Goal: Task Accomplishment & Management: Manage account settings

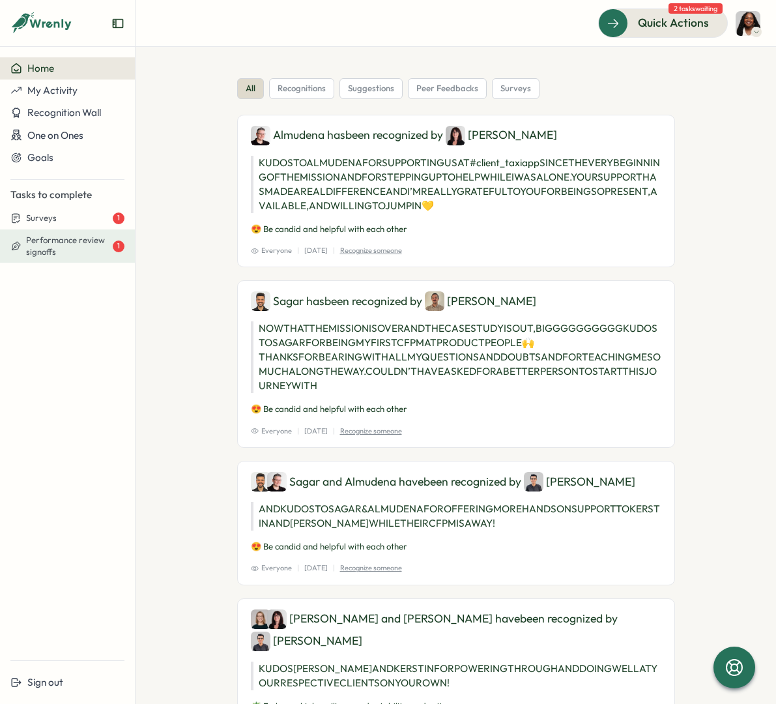
click at [59, 253] on span "Performance review signoffs" at bounding box center [68, 246] width 84 height 23
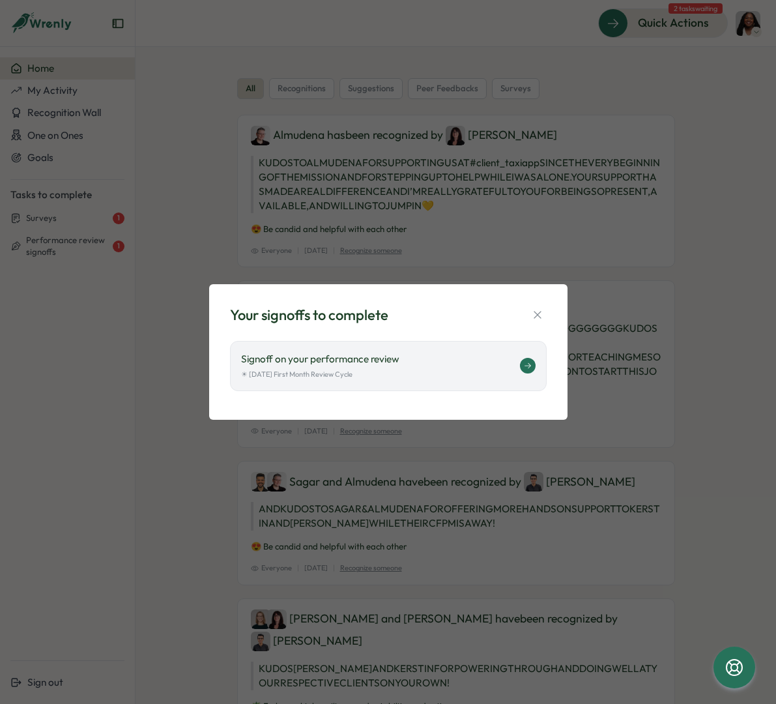
click at [529, 368] on icon at bounding box center [528, 366] width 8 height 8
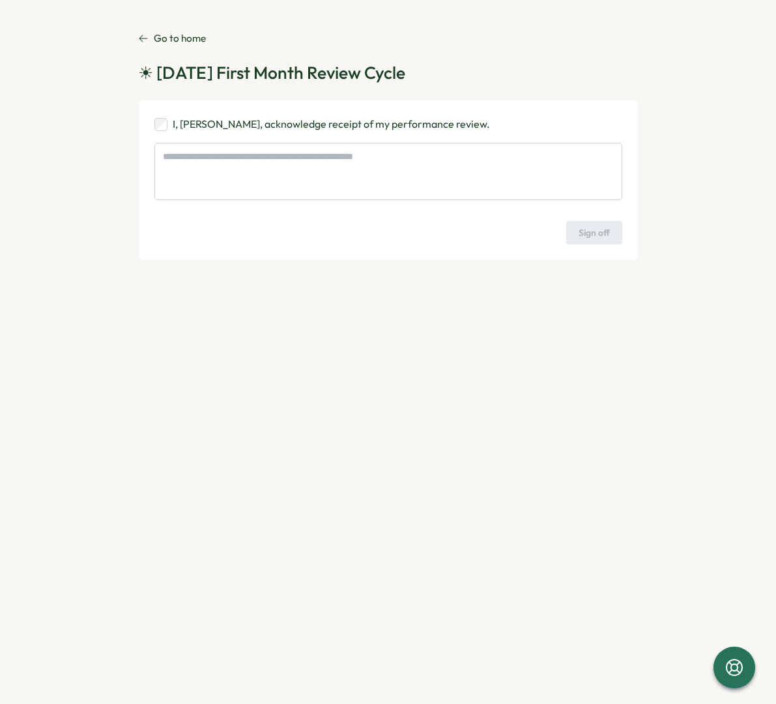
click at [144, 42] on icon at bounding box center [143, 38] width 10 height 10
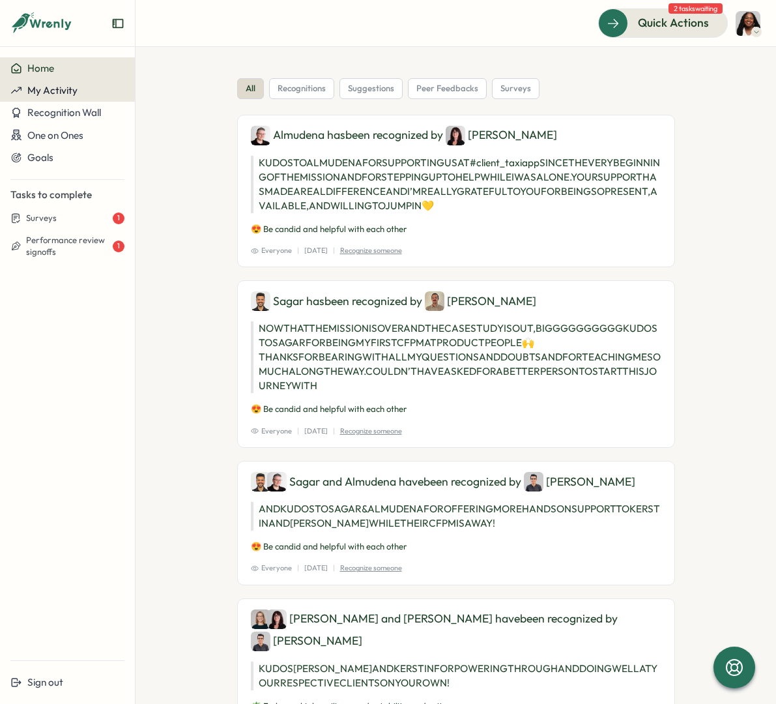
click at [64, 88] on span "My Activity" at bounding box center [52, 90] width 50 height 12
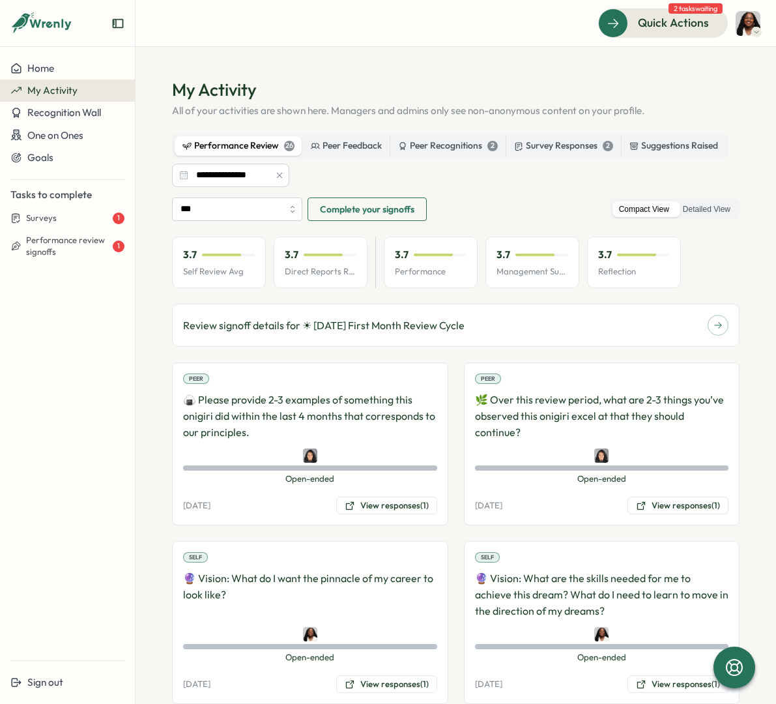
click at [383, 212] on span "Complete your signoffs" at bounding box center [367, 209] width 95 height 22
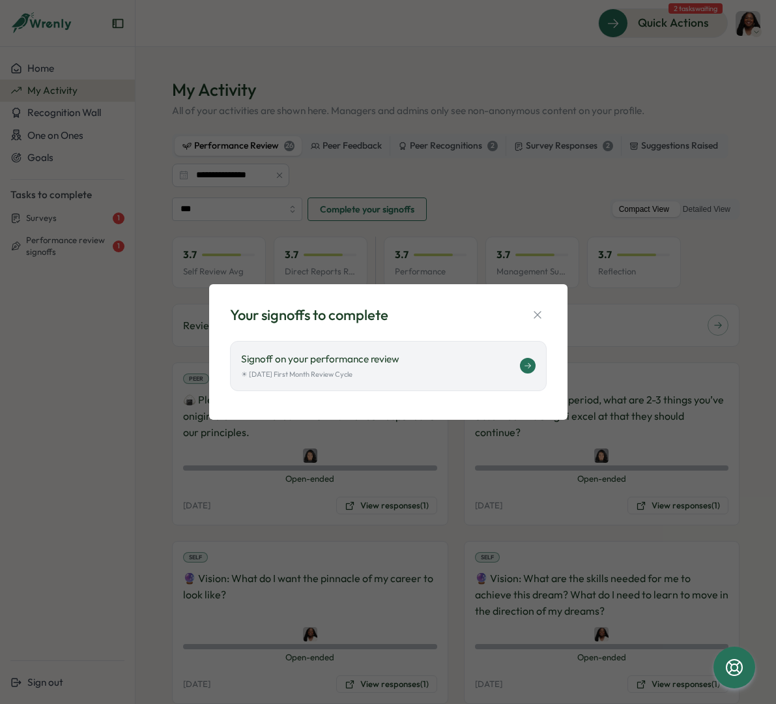
click at [523, 366] on button at bounding box center [528, 366] width 16 height 16
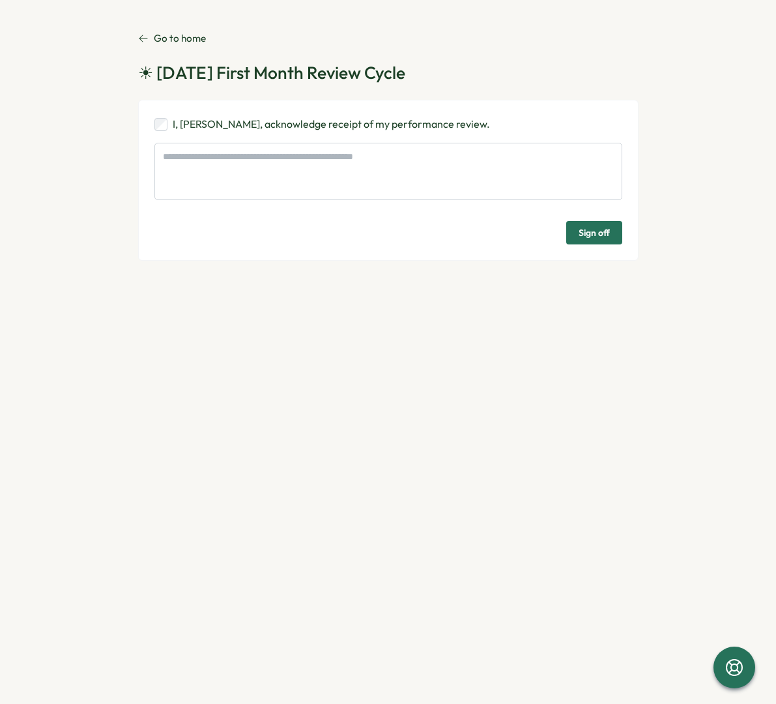
click at [591, 235] on span "Sign off" at bounding box center [594, 233] width 31 height 22
type textarea "*"
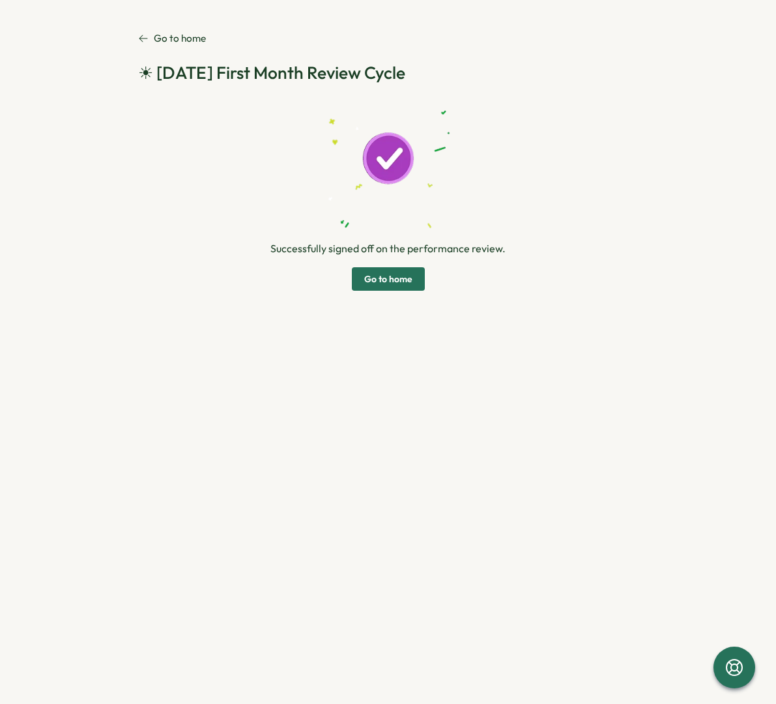
drag, startPoint x: 432, startPoint y: 123, endPoint x: 383, endPoint y: 284, distance: 168.1
click at [383, 284] on span "Go to home" at bounding box center [388, 279] width 48 height 22
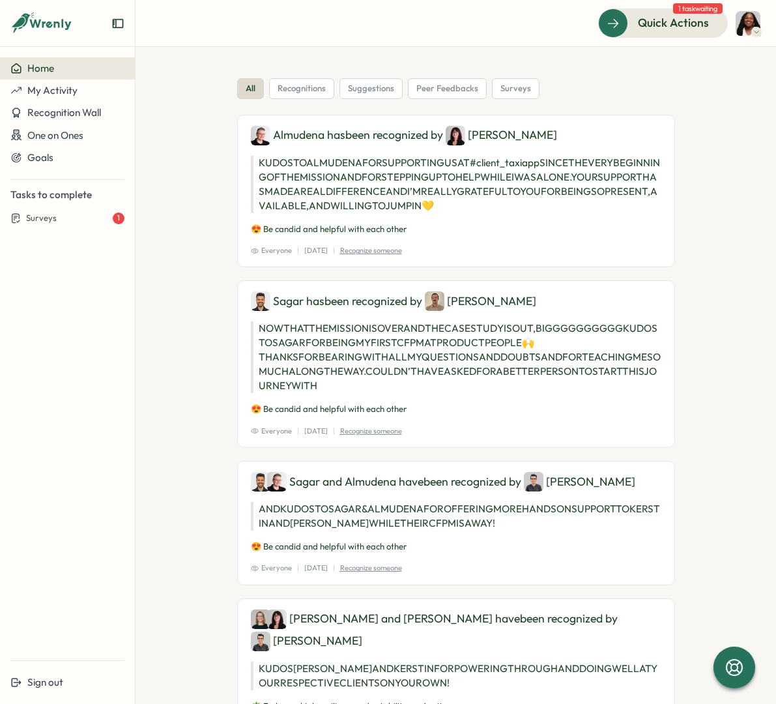
click at [47, 95] on span "My Activity" at bounding box center [52, 90] width 50 height 12
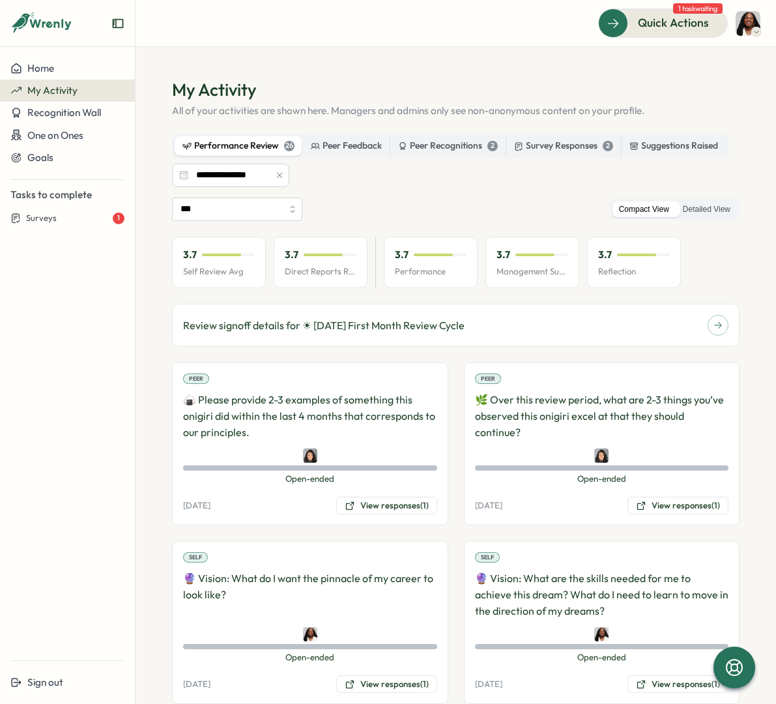
click at [255, 149] on div "Performance Review 26" at bounding box center [239, 146] width 112 height 14
drag, startPoint x: 383, startPoint y: 284, endPoint x: 278, endPoint y: 173, distance: 152.1
click at [278, 173] on icon "button" at bounding box center [279, 175] width 9 height 9
click at [701, 209] on label "Detailed View" at bounding box center [707, 209] width 61 height 16
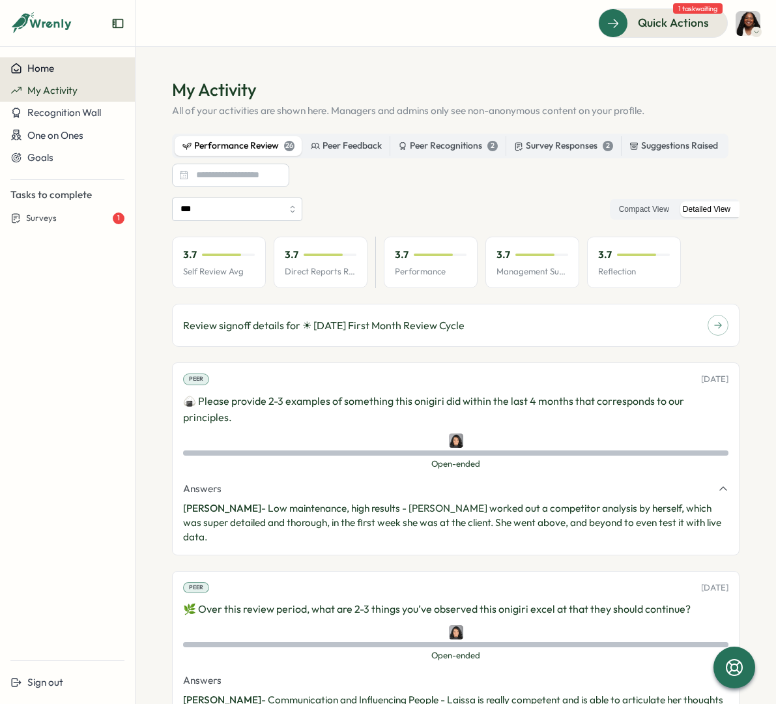
click at [62, 70] on div "Home" at bounding box center [67, 69] width 114 height 12
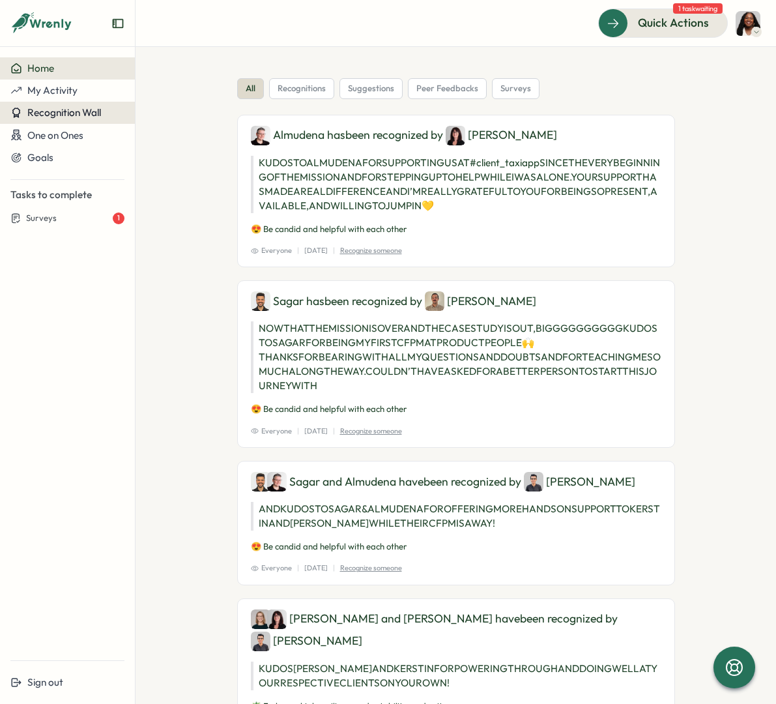
click at [62, 115] on span "Recognition Wall" at bounding box center [64, 112] width 74 height 12
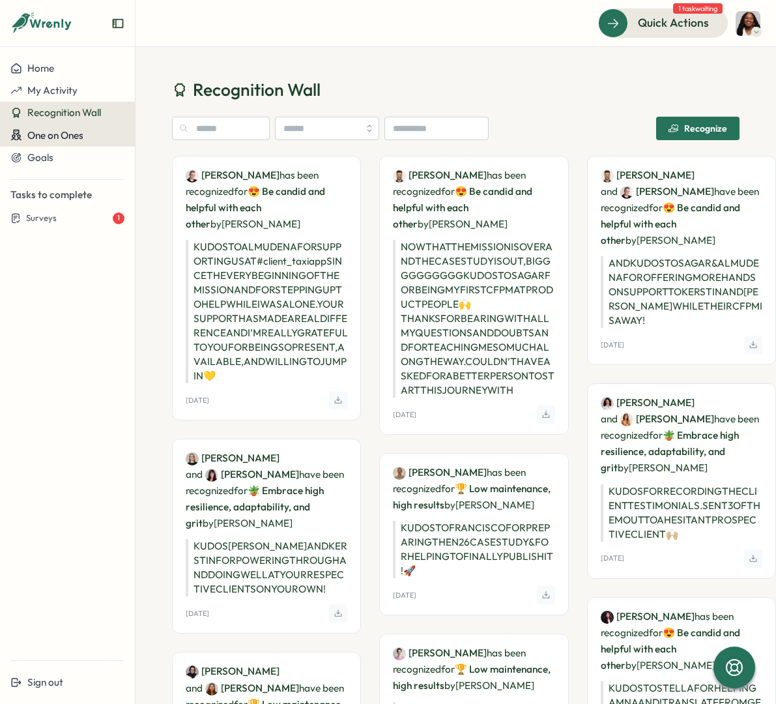
click at [63, 141] on button "One on Ones" at bounding box center [67, 135] width 135 height 23
click at [636, 22] on span "Quick Actions" at bounding box center [655, 22] width 71 height 17
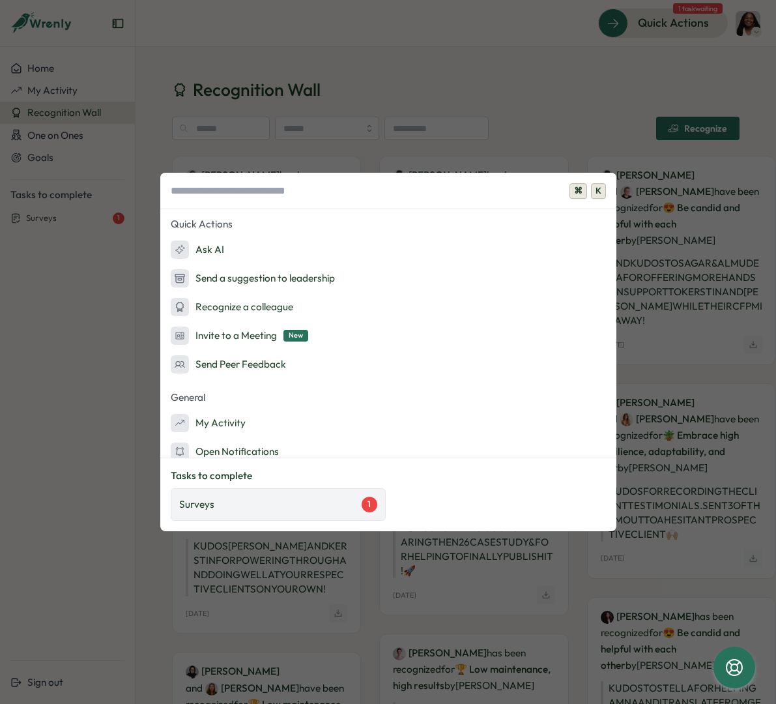
click at [309, 508] on div "Surveys 1" at bounding box center [278, 505] width 198 height 16
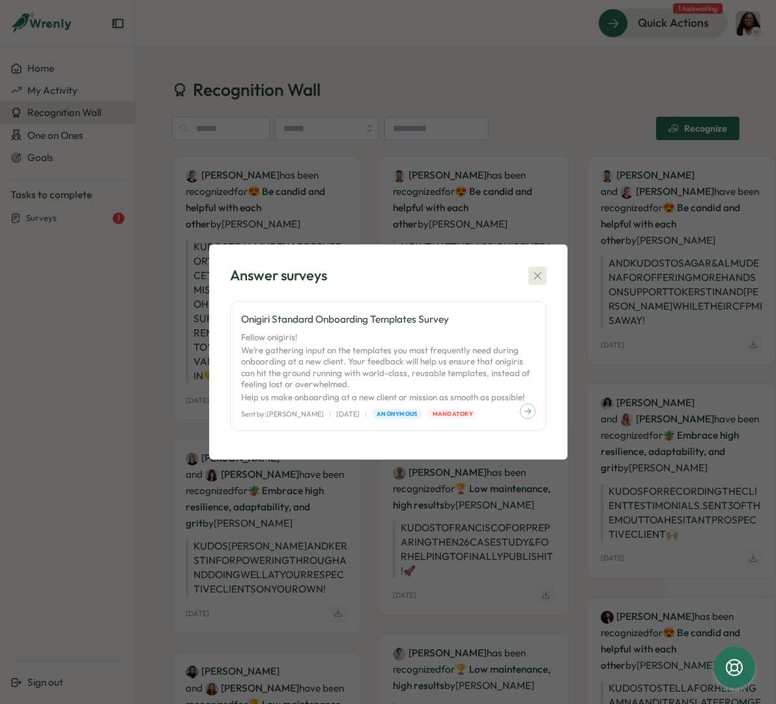
click at [538, 278] on icon "button" at bounding box center [537, 275] width 13 height 13
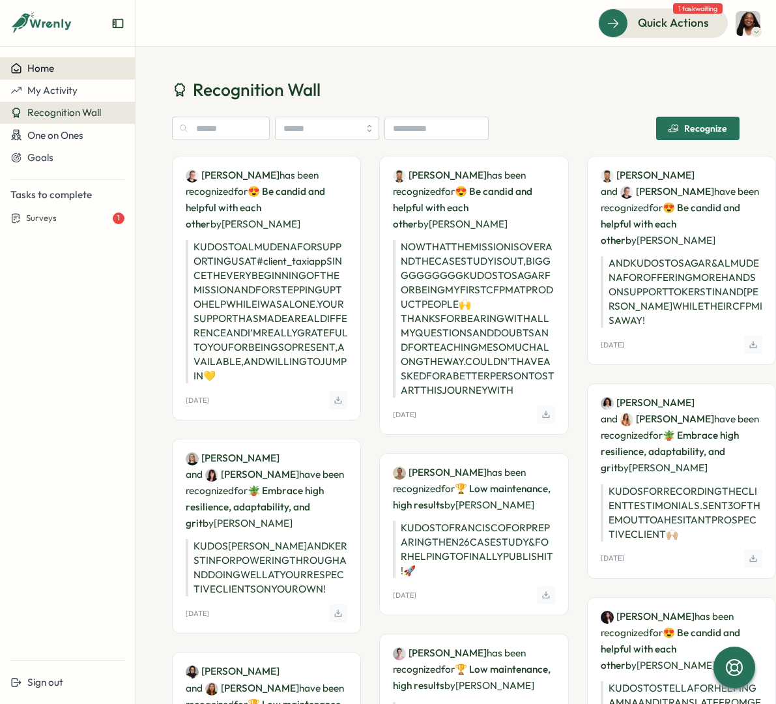
click at [51, 66] on span "Home" at bounding box center [40, 68] width 27 height 12
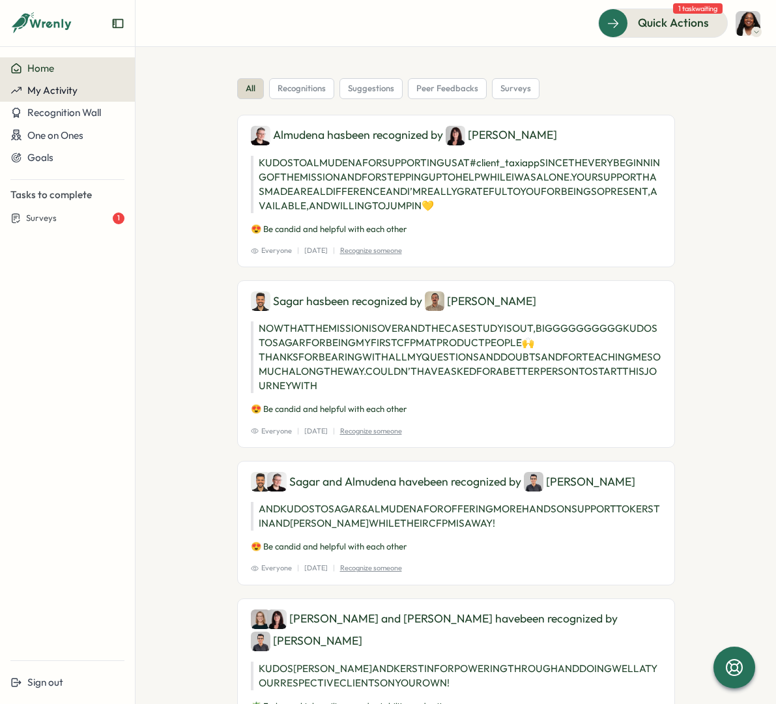
click at [59, 97] on button "My Activity" at bounding box center [67, 91] width 135 height 22
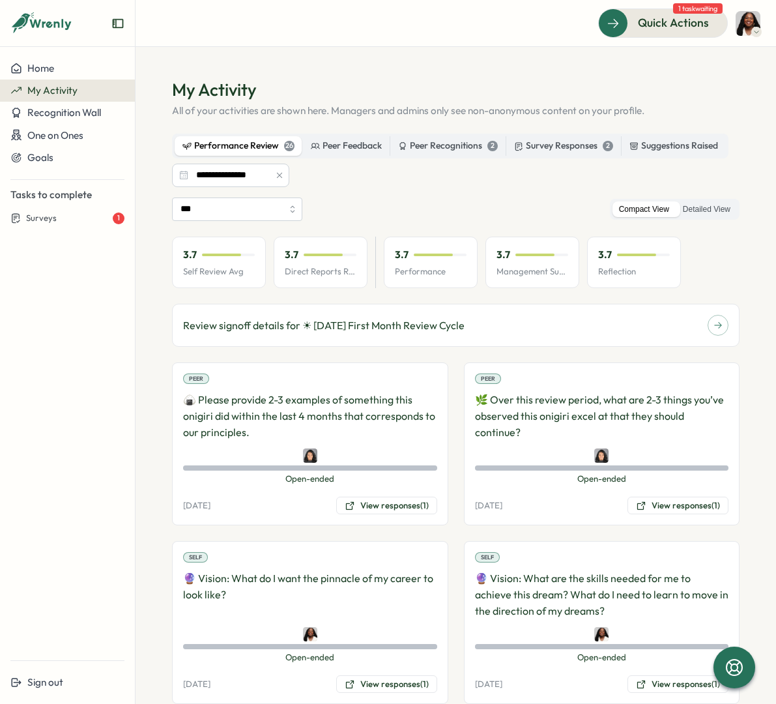
click at [753, 22] on img at bounding box center [748, 23] width 25 height 25
click at [724, 91] on div "My Activity" at bounding box center [726, 88] width 65 height 14
click at [691, 211] on label "Detailed View" at bounding box center [707, 209] width 61 height 16
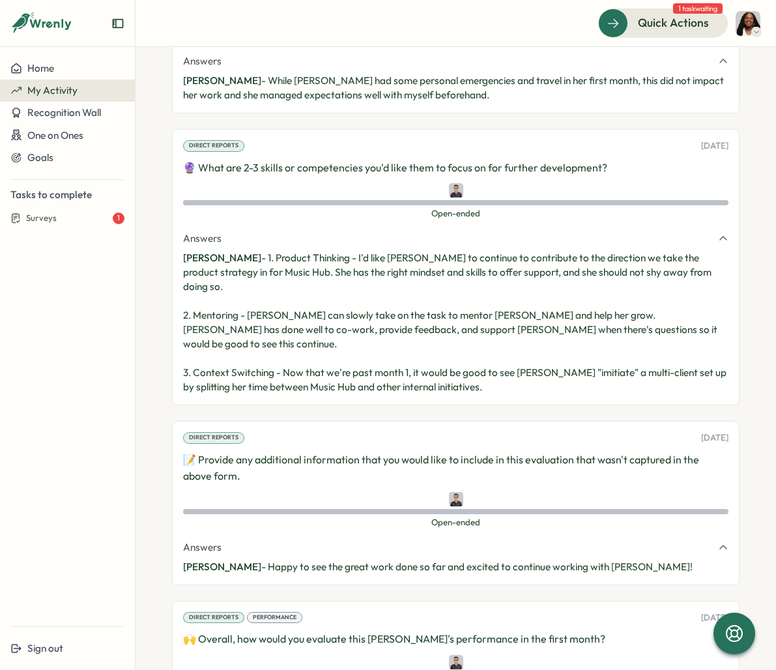
scroll to position [5856, 0]
